Goal: Book appointment/travel/reservation

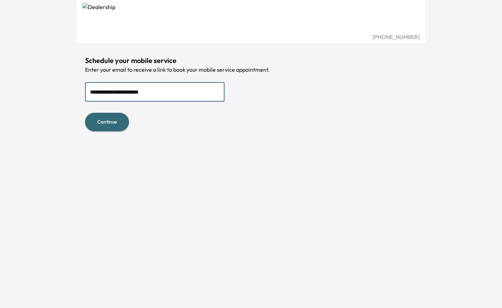
type input "**********"
click at [85, 113] on button "Continue" at bounding box center [107, 122] width 44 height 18
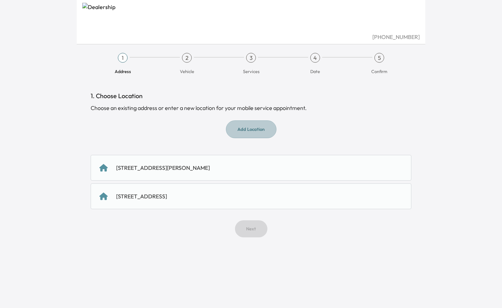
click at [256, 132] on button "Add Location" at bounding box center [251, 130] width 51 height 18
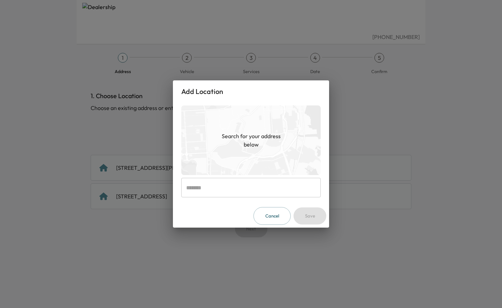
click at [236, 190] on input "text" at bounding box center [250, 188] width 139 height 20
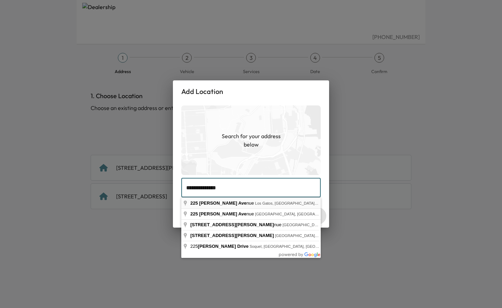
type input "**********"
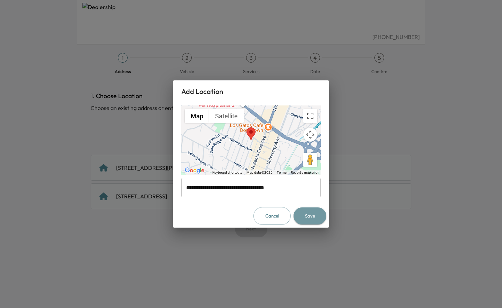
click at [310, 214] on button "Save" at bounding box center [309, 216] width 33 height 17
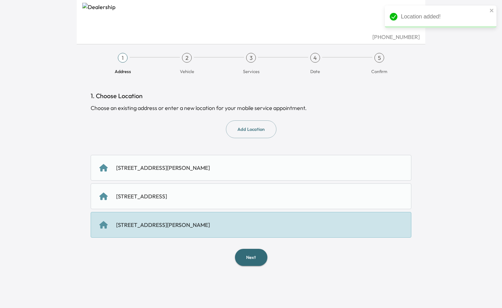
click at [210, 164] on div "225 WILDER AVE, Los Gatos, CA 95030, United States of America" at bounding box center [163, 168] width 94 height 8
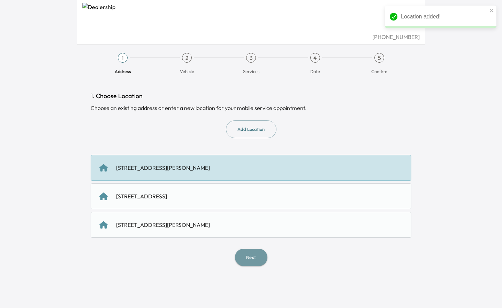
click at [257, 259] on button "Next" at bounding box center [251, 257] width 32 height 17
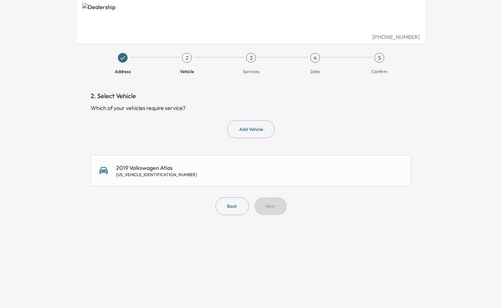
click at [250, 174] on div "2019 Volkswagen Atlas 1V2UR2CA5KC619071" at bounding box center [250, 171] width 303 height 14
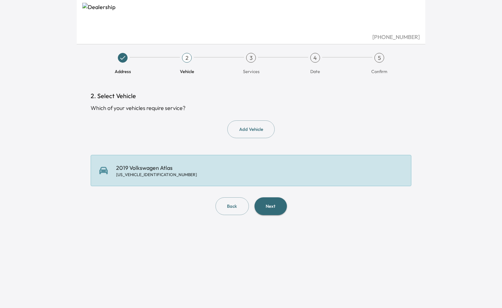
click at [275, 208] on button "Next" at bounding box center [270, 207] width 32 height 18
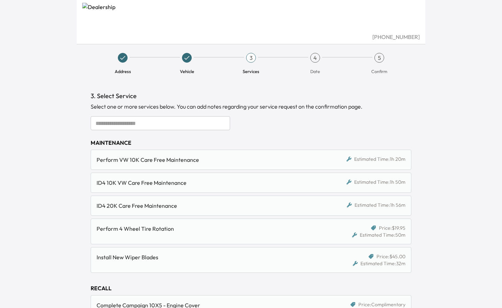
click at [186, 124] on input "text" at bounding box center [160, 123] width 139 height 14
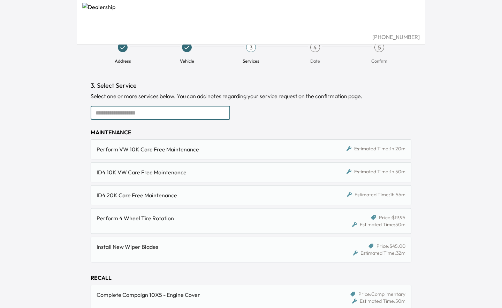
scroll to position [9, 0]
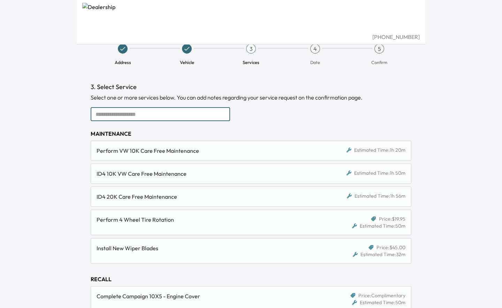
click at [163, 116] on input "text" at bounding box center [160, 114] width 139 height 14
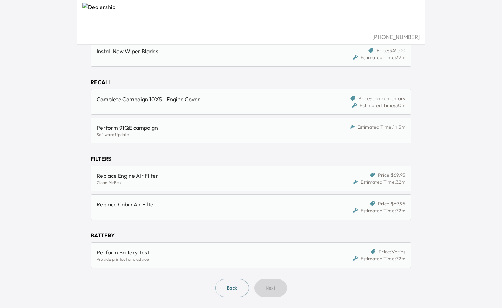
scroll to position [0, 0]
